Goal: Task Accomplishment & Management: Use online tool/utility

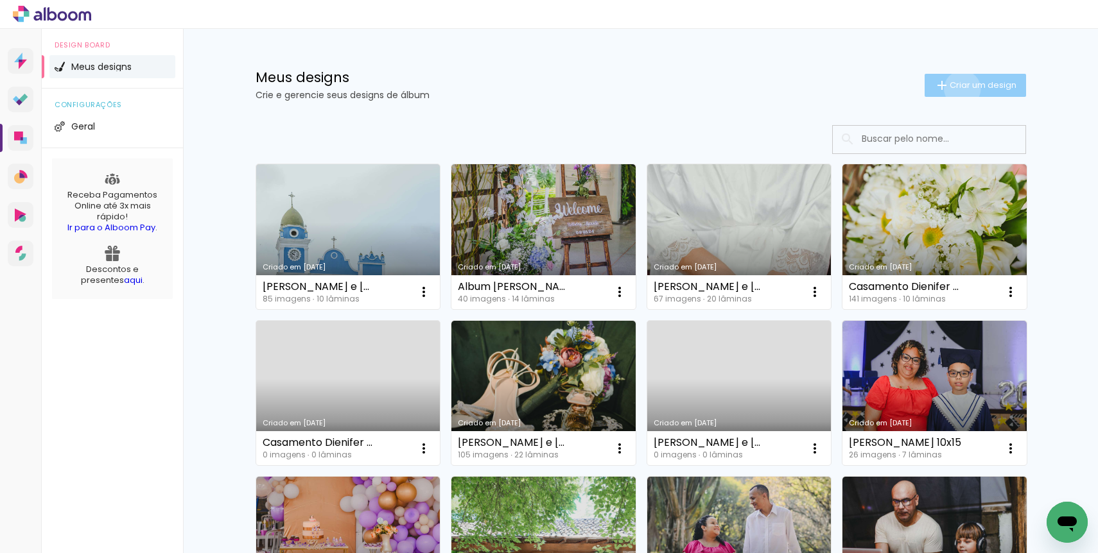
click at [955, 89] on span "Criar um design" at bounding box center [982, 85] width 67 height 8
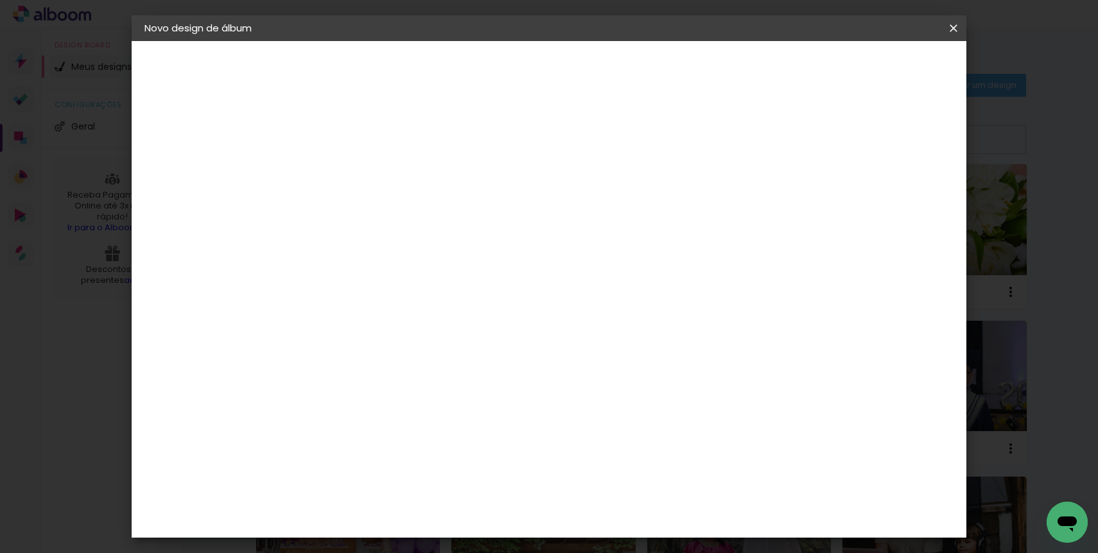
click at [354, 166] on input at bounding box center [354, 172] width 0 height 20
type input "E"
type input "Ensaio Gestante Cris"
type paper-input "Ensaio Gestante Cris"
click at [0, 0] on slot "Avançar" at bounding box center [0, 0] width 0 height 0
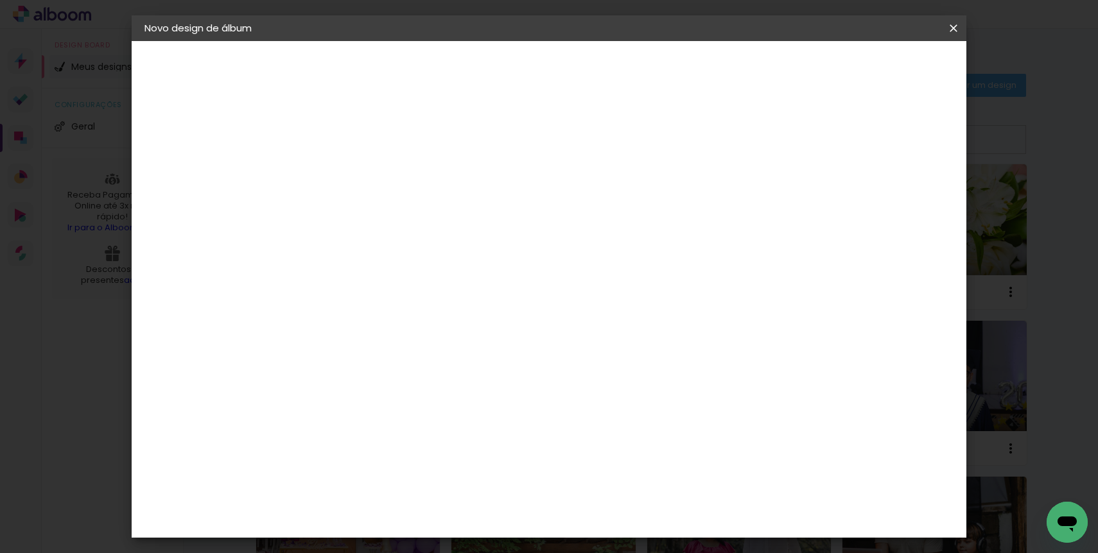
click at [410, 245] on input at bounding box center [387, 244] width 130 height 16
type input "Matri"
type paper-input "Matri"
click at [376, 285] on div "Matrix" at bounding box center [361, 290] width 31 height 10
click at [0, 0] on slot "Avançar" at bounding box center [0, 0] width 0 height 0
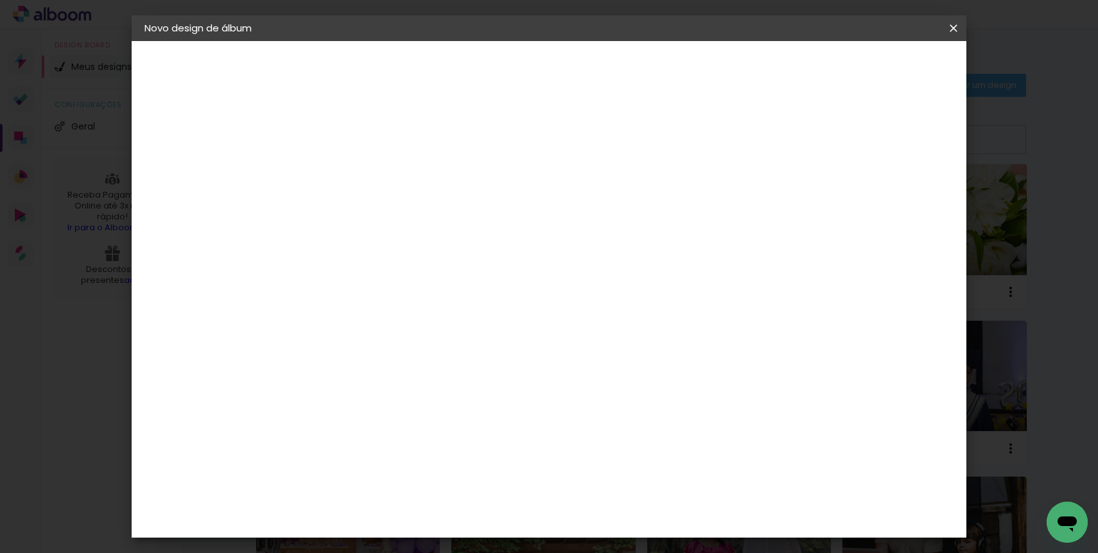
click at [0, 0] on slot "Voltar" at bounding box center [0, 0] width 0 height 0
click at [426, 247] on input "Matri" at bounding box center [374, 244] width 104 height 16
type input "Cana"
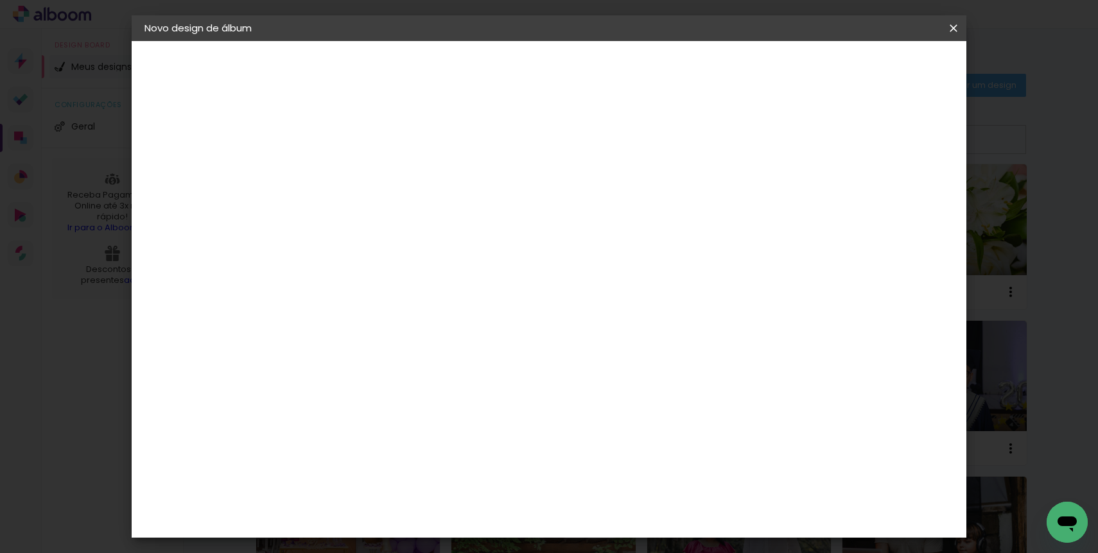
type paper-input "Cana"
click at [378, 274] on div "C" at bounding box center [374, 267] width 113 height 17
click at [374, 295] on div "Canaan Álbuns" at bounding box center [366, 292] width 40 height 21
click at [0, 0] on slot "Avançar" at bounding box center [0, 0] width 0 height 0
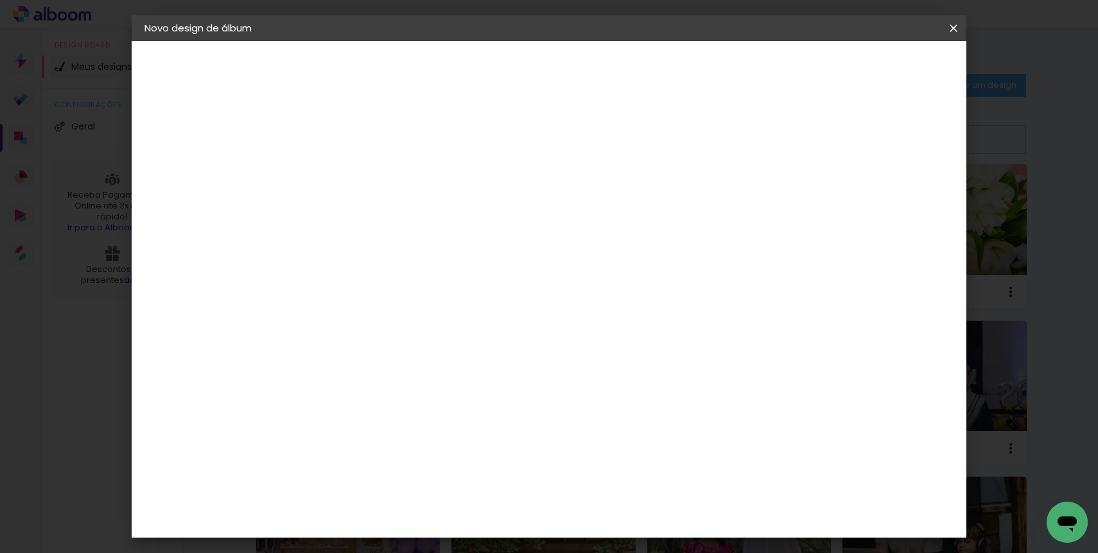
click at [441, 551] on span "20 × 20" at bounding box center [411, 564] width 60 height 26
click at [564, 74] on paper-button "Avançar" at bounding box center [532, 68] width 63 height 22
click at [800, 139] on div at bounding box center [795, 139] width 12 height 12
type paper-checkbox "on"
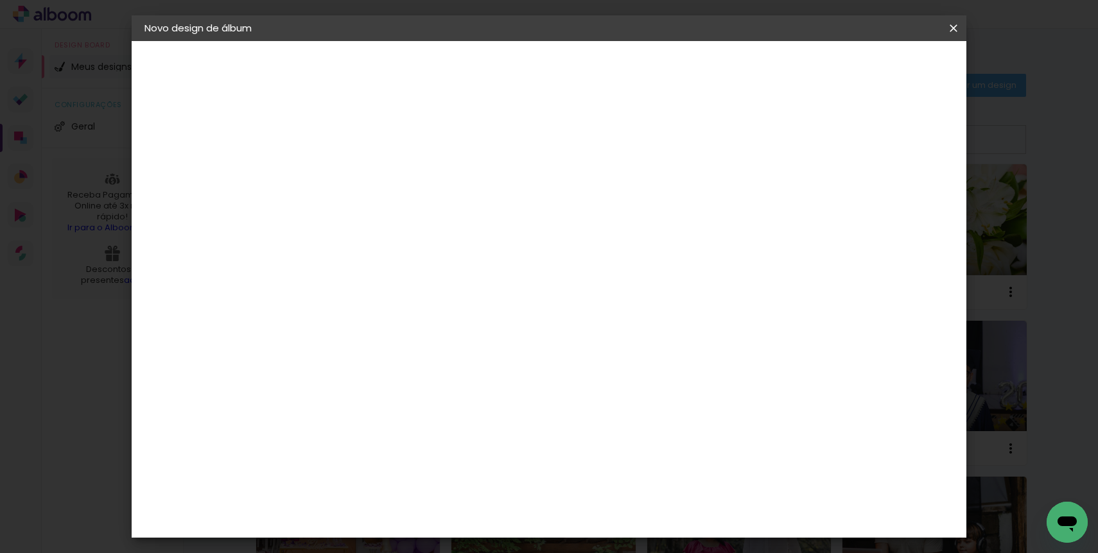
click at [873, 73] on span "Iniciar design" at bounding box center [844, 68] width 58 height 9
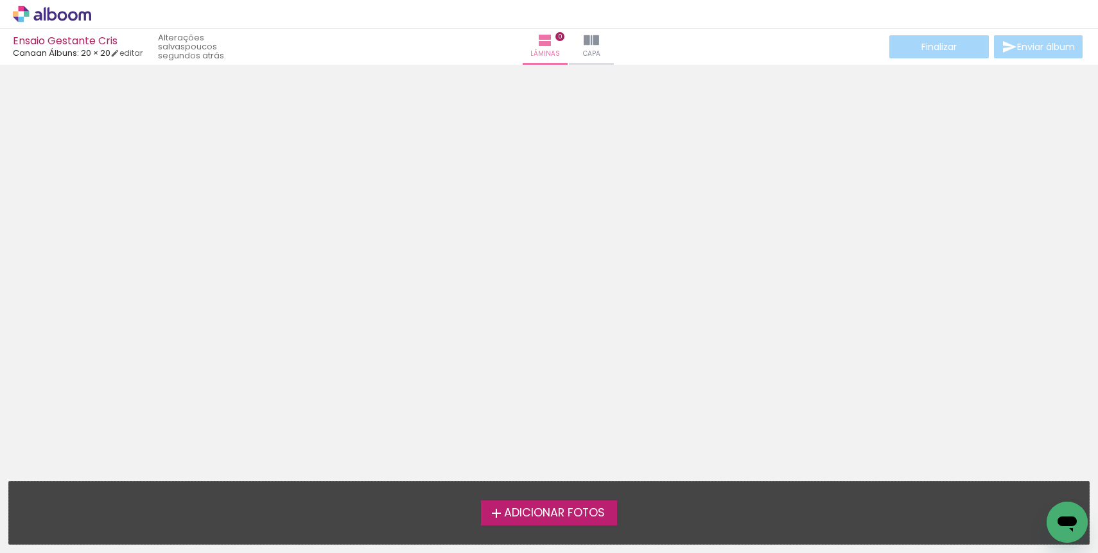
click at [549, 514] on span "Adicionar Fotos" at bounding box center [554, 514] width 101 height 12
click at [0, 0] on input "file" at bounding box center [0, 0] width 0 height 0
